Goal: Task Accomplishment & Management: Use online tool/utility

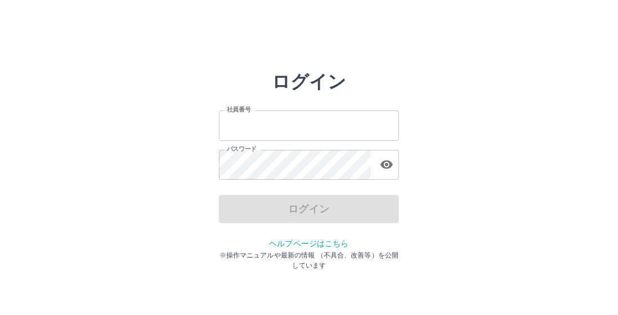
type input "*******"
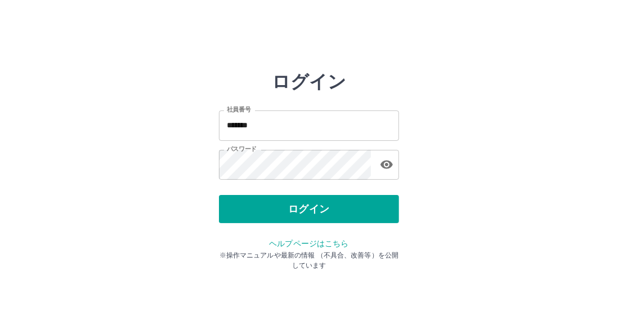
click at [244, 219] on div "ログイン" at bounding box center [309, 209] width 180 height 28
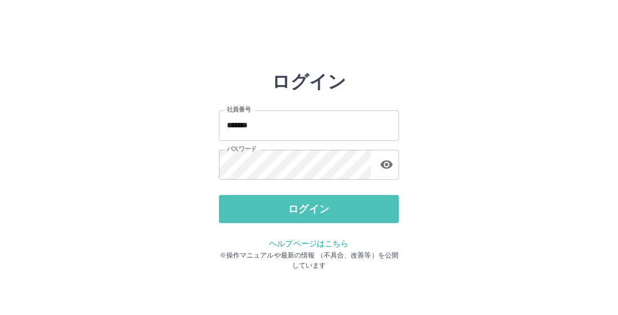
click at [244, 219] on button "ログイン" at bounding box center [309, 209] width 180 height 28
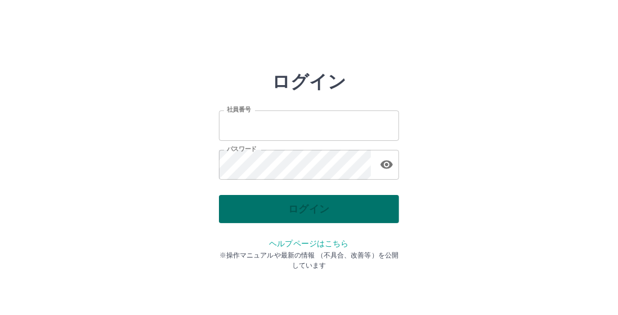
type input "*******"
click at [232, 212] on div "ログイン" at bounding box center [309, 209] width 180 height 28
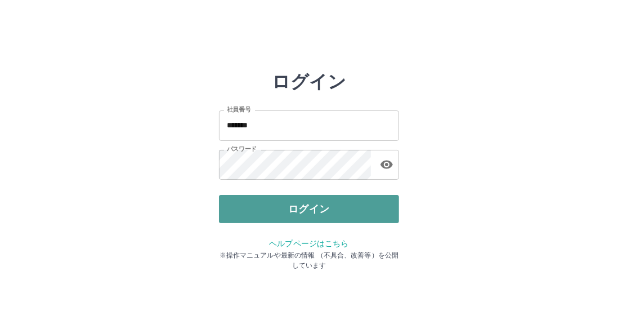
click at [239, 200] on button "ログイン" at bounding box center [309, 209] width 180 height 28
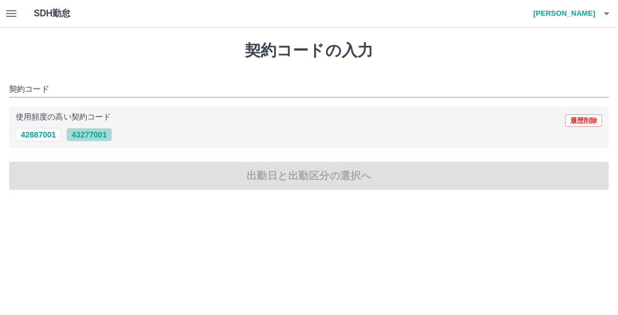
click at [82, 137] on button "43277001" at bounding box center [88, 135] width 45 height 14
type input "********"
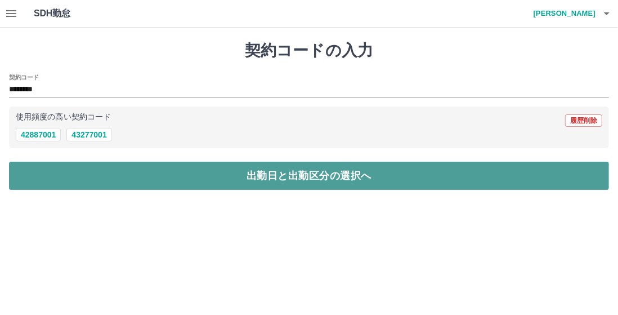
click at [83, 175] on button "出勤日と出勤区分の選択へ" at bounding box center [309, 175] width 600 height 28
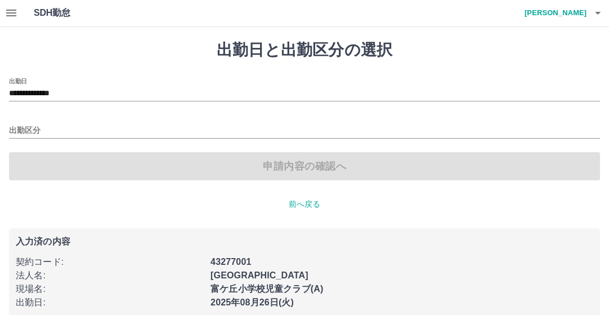
scroll to position [16, 0]
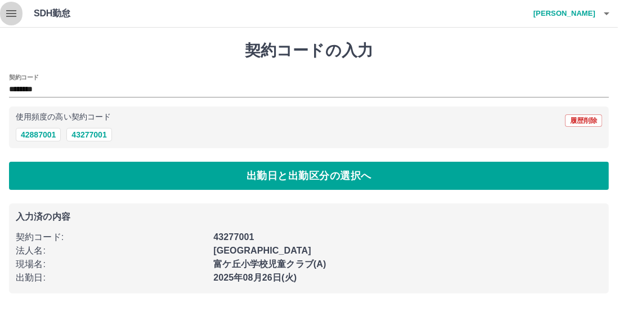
click at [19, 10] on button "button" at bounding box center [11, 13] width 23 height 27
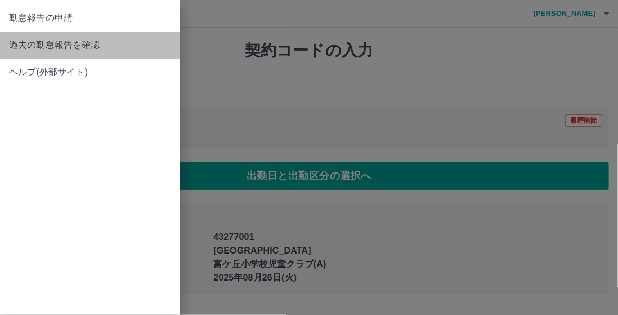
click at [27, 46] on span "過去の勤怠報告を確認" at bounding box center [90, 45] width 162 height 14
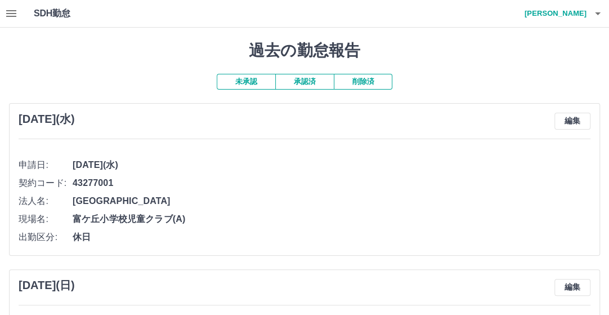
click at [239, 82] on button "未承認" at bounding box center [246, 82] width 59 height 16
click at [244, 80] on button "未承認" at bounding box center [246, 82] width 59 height 16
click at [299, 79] on button "承認済" at bounding box center [304, 82] width 59 height 16
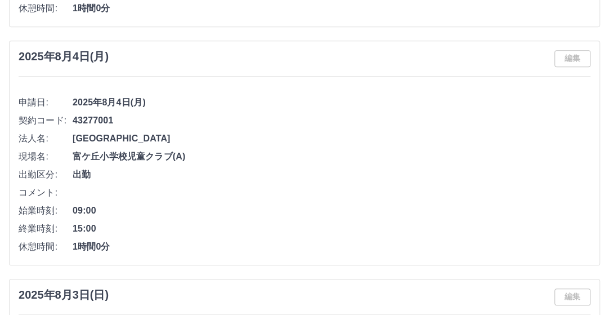
scroll to position [4512, 0]
